Goal: Obtain resource: Download file/media

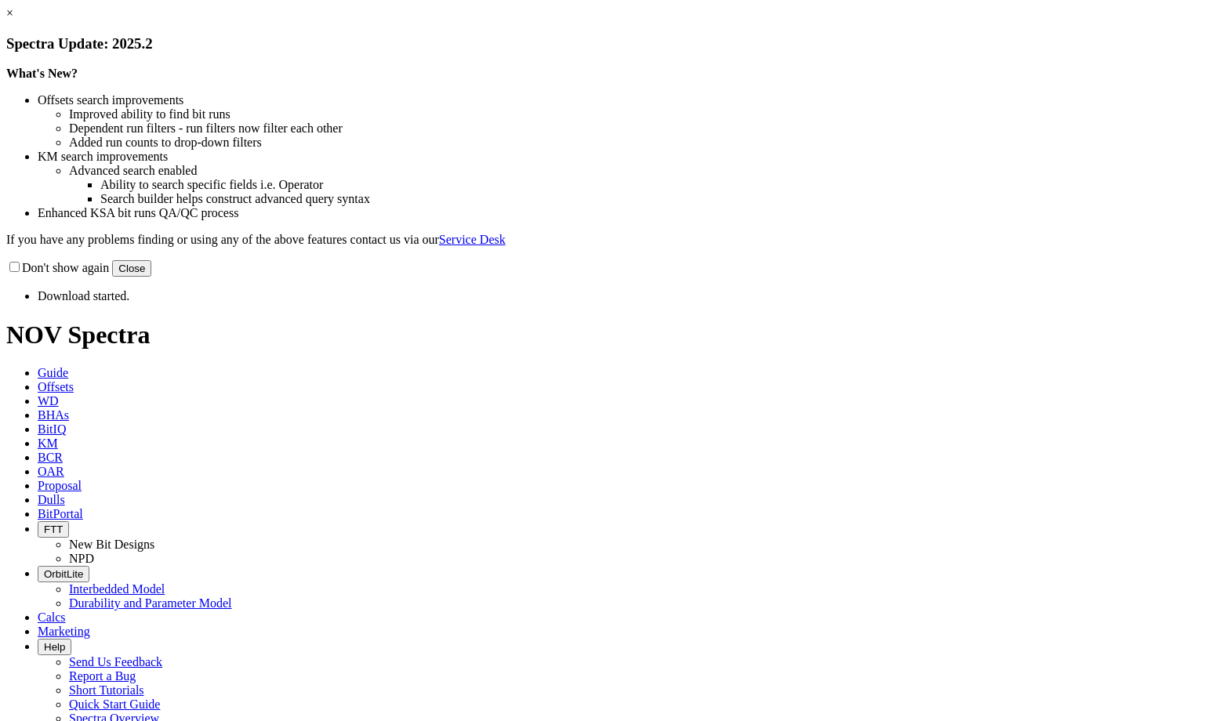
click at [151, 277] on button "Close" at bounding box center [131, 268] width 39 height 16
click at [109, 274] on label "Don't show again" at bounding box center [57, 267] width 103 height 13
click at [20, 272] on input "Don't show again" at bounding box center [14, 267] width 10 height 10
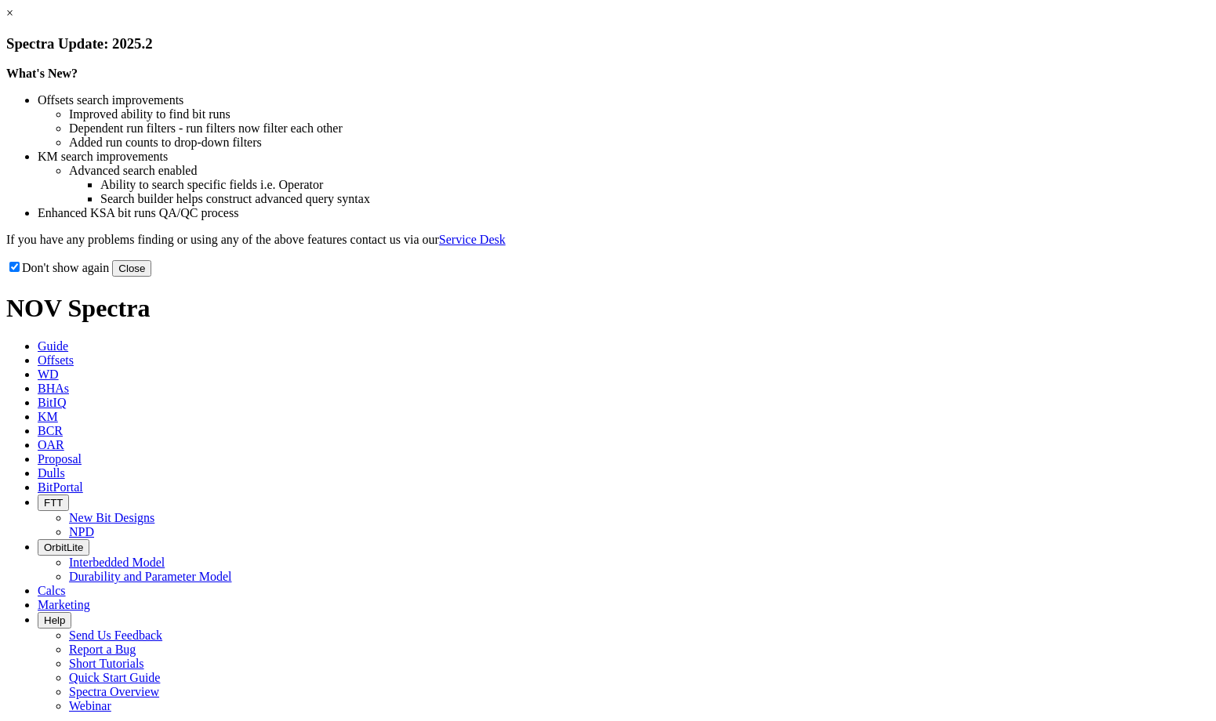
click at [109, 274] on label "Don't show again" at bounding box center [57, 267] width 103 height 13
click at [20, 272] on input "Don't show again" at bounding box center [14, 267] width 10 height 10
checkbox input "false"
click at [151, 277] on button "Close" at bounding box center [131, 268] width 39 height 16
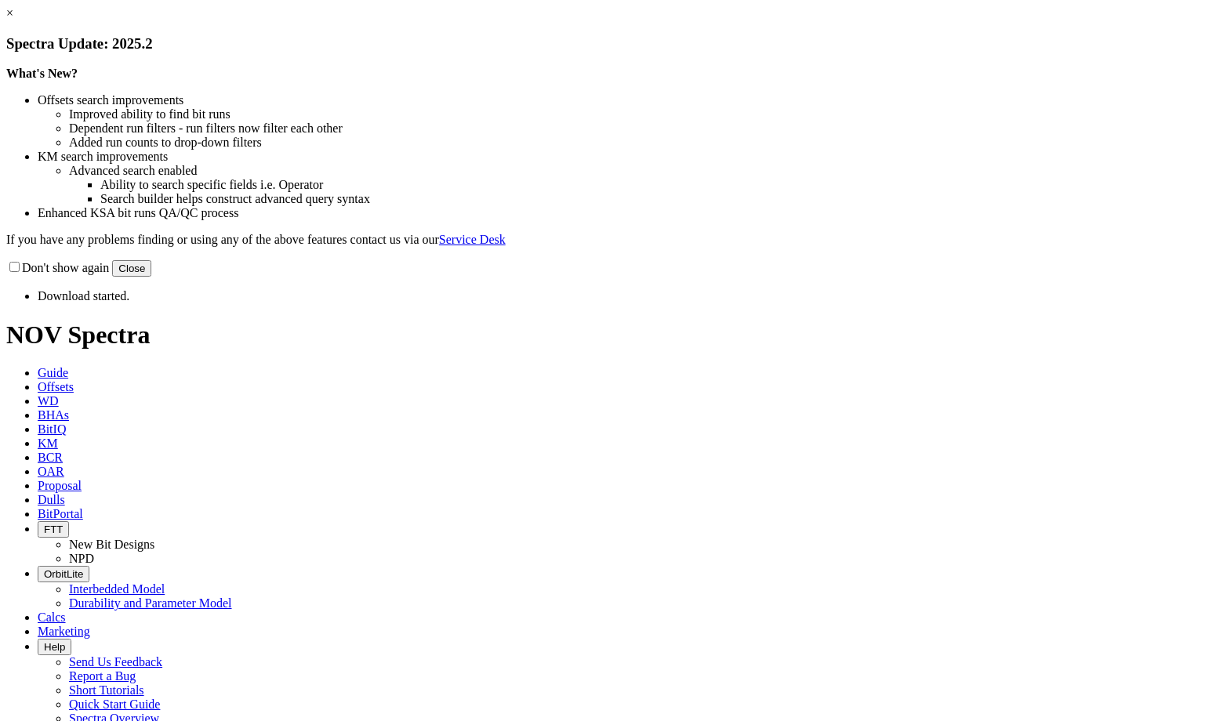
click at [151, 277] on button "Close" at bounding box center [131, 268] width 39 height 16
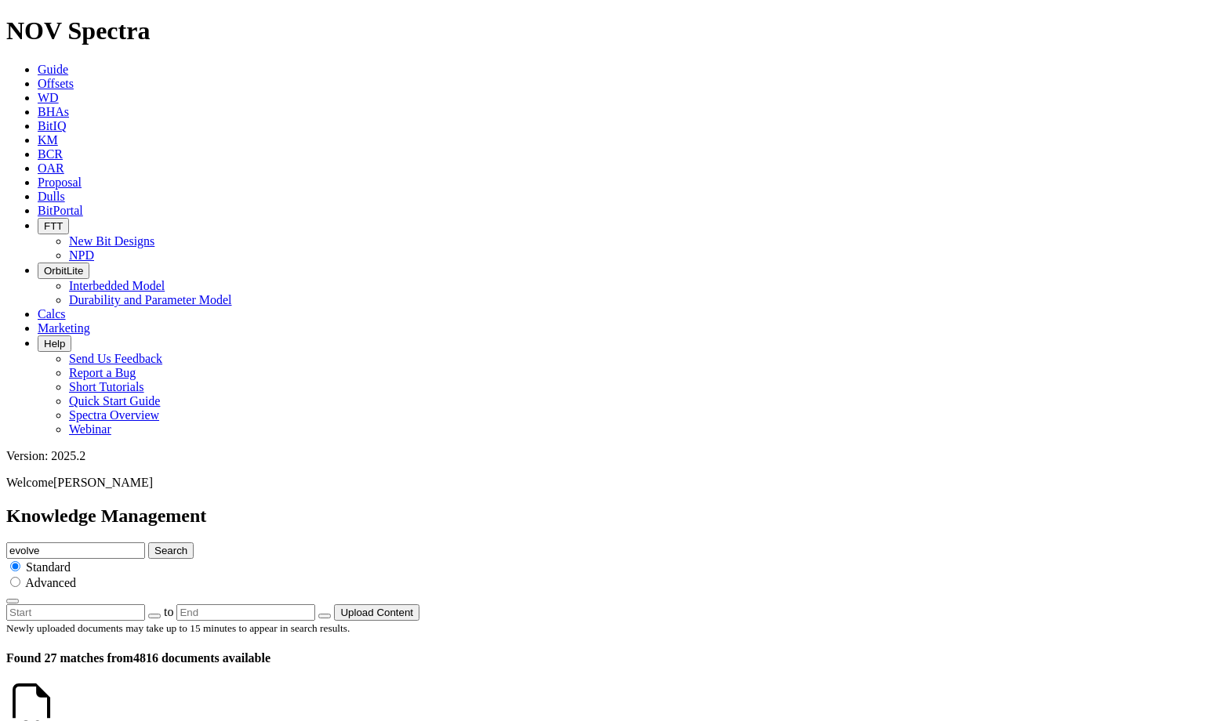
scroll to position [941, 0]
